Goal: Check status: Check status

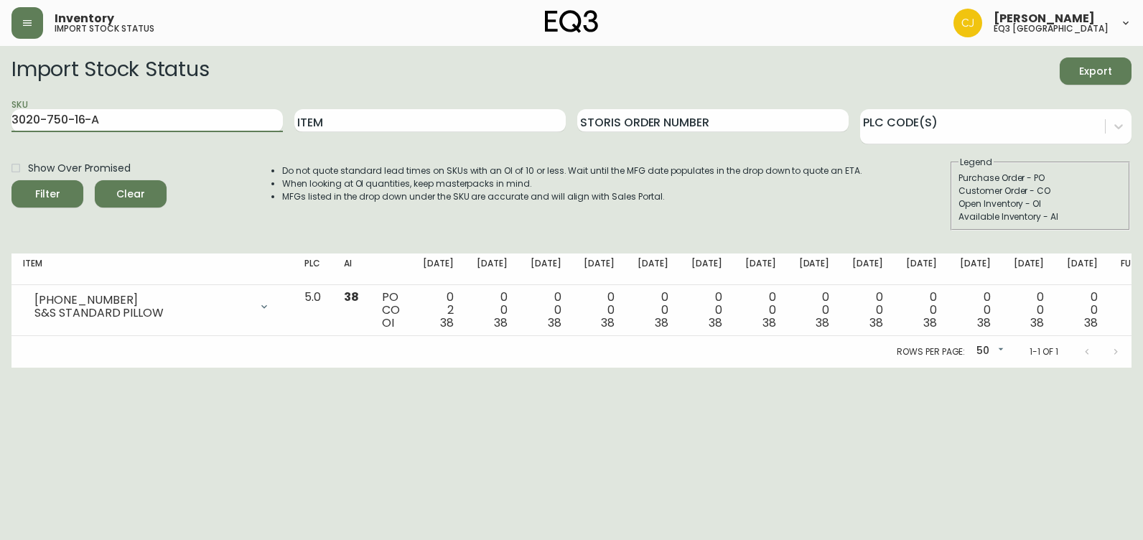
click at [11, 180] on button "Filter" at bounding box center [47, 193] width 72 height 27
drag, startPoint x: 154, startPoint y: 123, endPoint x: 0, endPoint y: 136, distance: 154.8
click at [0, 136] on html "Inventory import stock status [PERSON_NAME] eq3 [GEOGRAPHIC_DATA] Import Stock …" at bounding box center [571, 184] width 1143 height 368
paste input "B"
click at [11, 180] on button "Filter" at bounding box center [47, 193] width 72 height 27
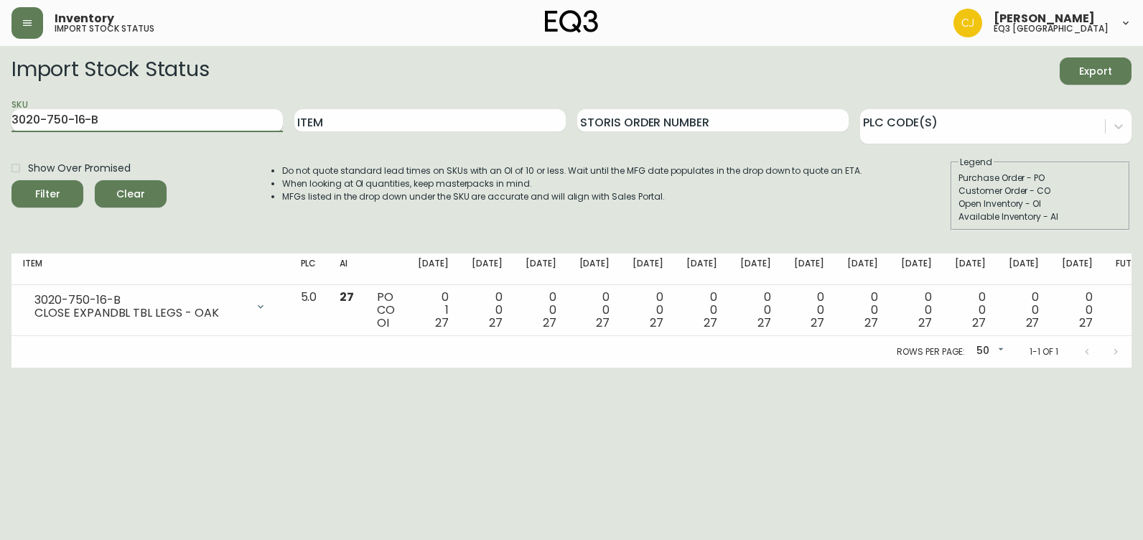
drag, startPoint x: 146, startPoint y: 106, endPoint x: 134, endPoint y: 111, distance: 13.2
click at [136, 111] on div "SKU 3020-750-16-B" at bounding box center [146, 121] width 271 height 47
click at [0, 114] on html "Inventory import stock status [PERSON_NAME] eq3 [GEOGRAPHIC_DATA] Import Stock …" at bounding box center [571, 184] width 1143 height 368
paste input "[PHONE_NUMBER]"
click at [11, 180] on button "Filter" at bounding box center [47, 193] width 72 height 27
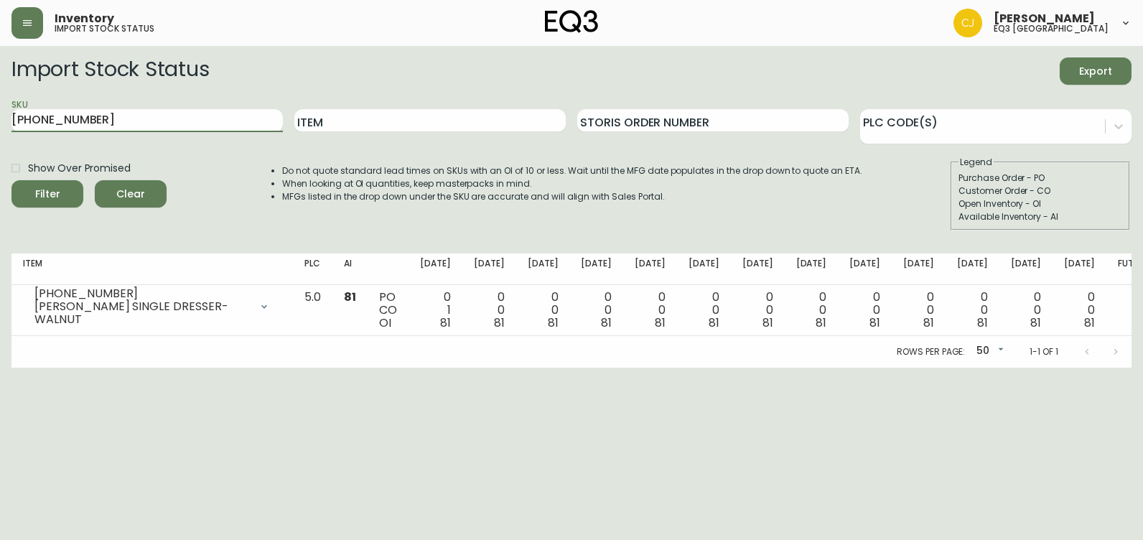
drag, startPoint x: 90, startPoint y: 118, endPoint x: 0, endPoint y: 141, distance: 93.1
click at [0, 134] on html "Inventory import stock status [PERSON_NAME] eq3 [GEOGRAPHIC_DATA] Import Stock …" at bounding box center [571, 184] width 1143 height 368
paste input "3020-662-16-A"
click at [11, 180] on button "Filter" at bounding box center [47, 193] width 72 height 27
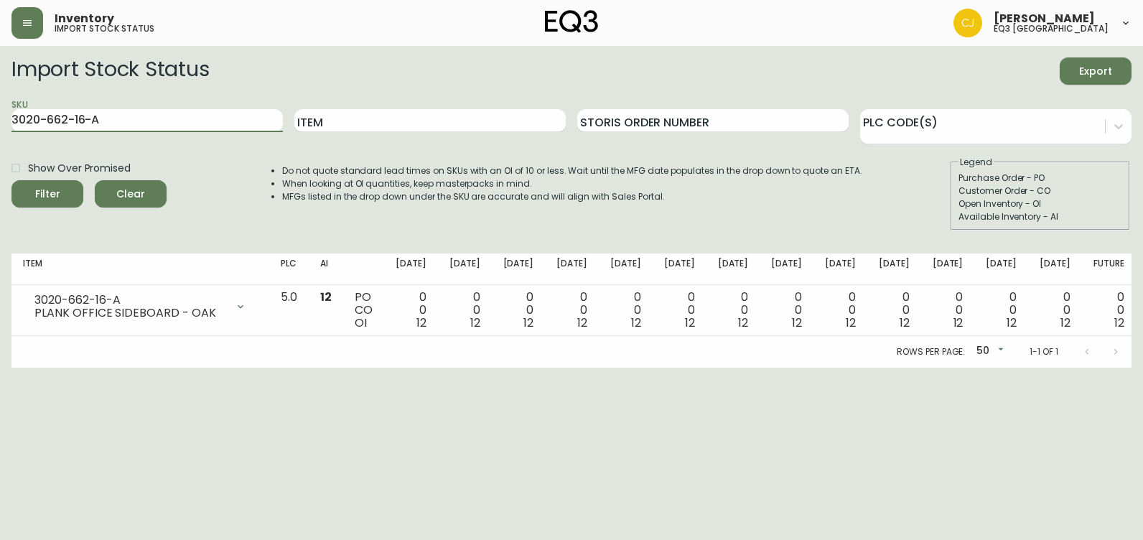
drag, startPoint x: -3, startPoint y: 110, endPoint x: 0, endPoint y: 90, distance: 19.6
click at [0, 101] on html "Inventory import stock status [PERSON_NAME] eq3 [GEOGRAPHIC_DATA] Import Stock …" at bounding box center [571, 184] width 1143 height 368
paste input "4-16-B"
type input "3020-664-16-B"
click at [11, 180] on button "Filter" at bounding box center [47, 193] width 72 height 27
